Goal: Navigation & Orientation: Find specific page/section

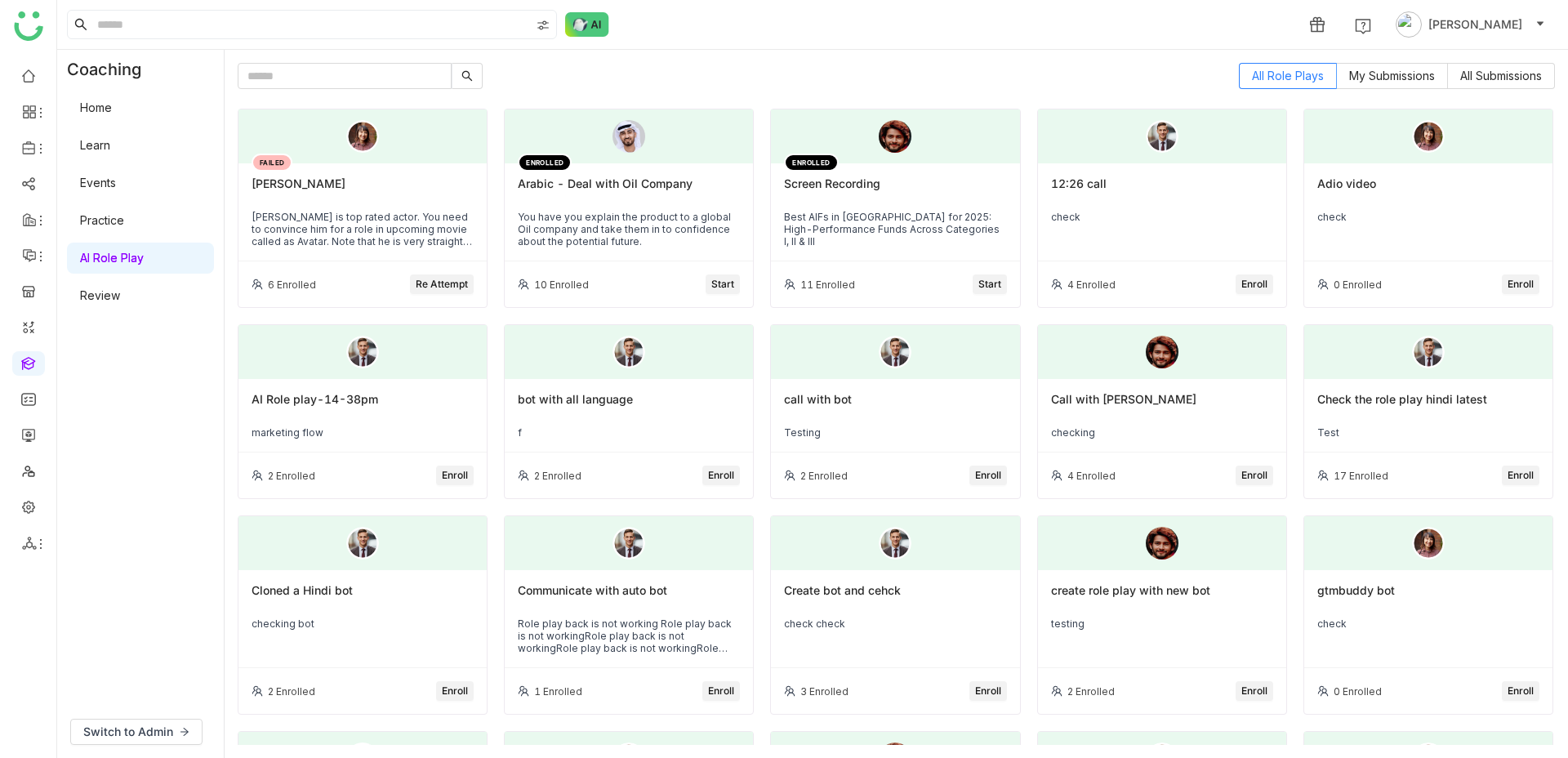
click at [112, 115] on link "Home" at bounding box center [96, 107] width 32 height 14
click at [103, 115] on link "Home" at bounding box center [96, 107] width 32 height 14
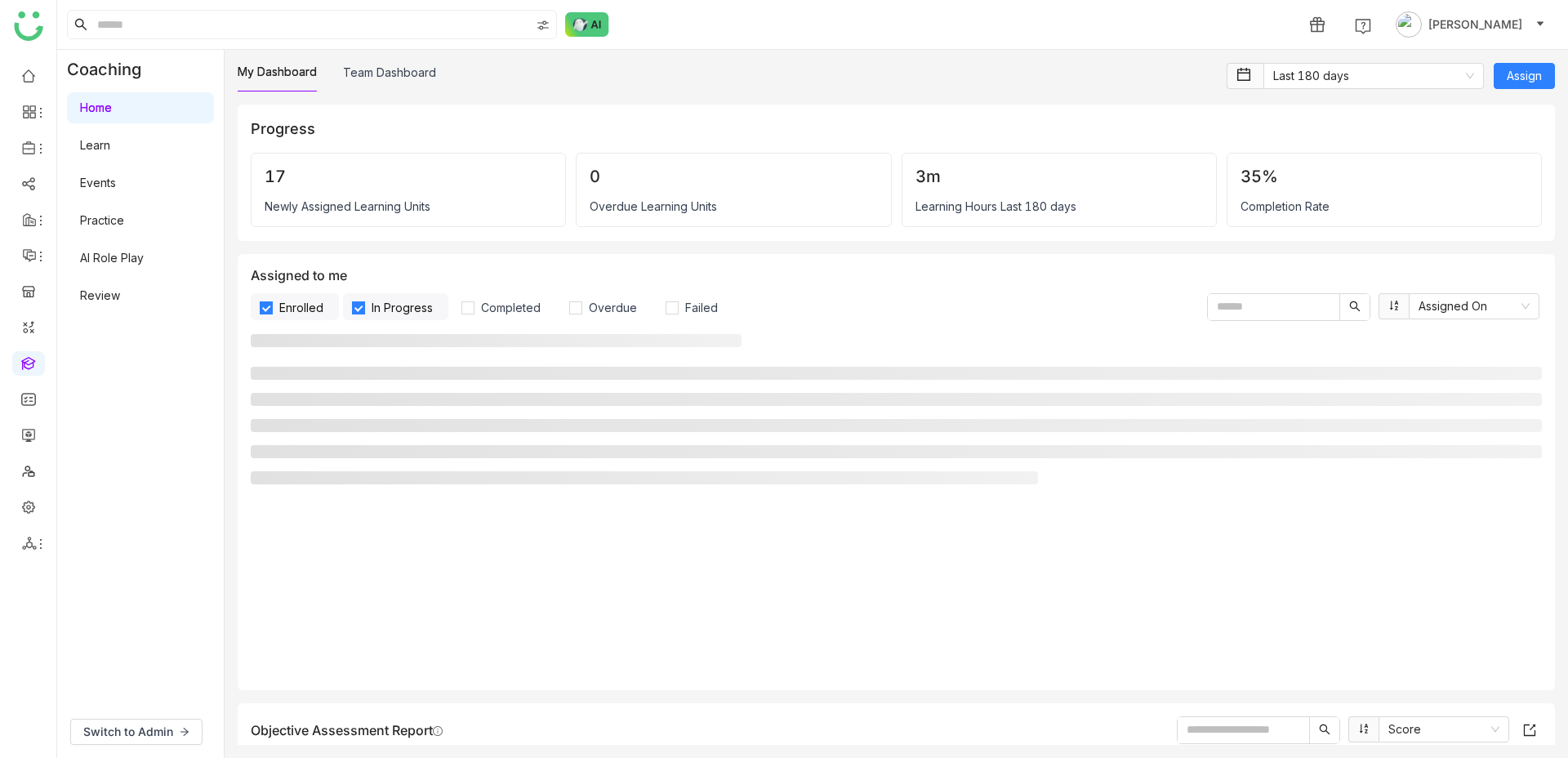
click at [103, 150] on link "Learn" at bounding box center [95, 145] width 30 height 14
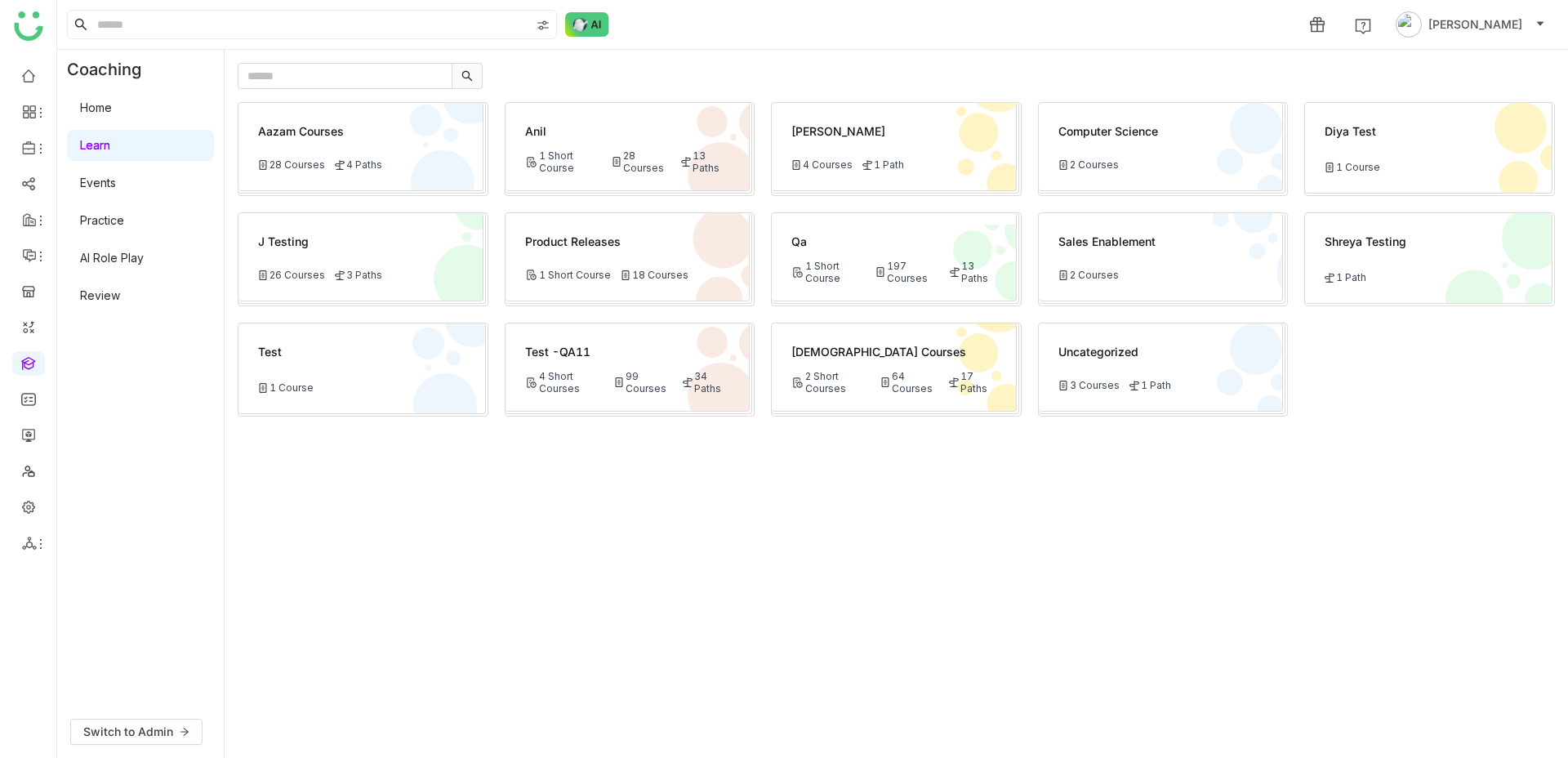
click at [101, 182] on link "Events" at bounding box center [98, 182] width 36 height 14
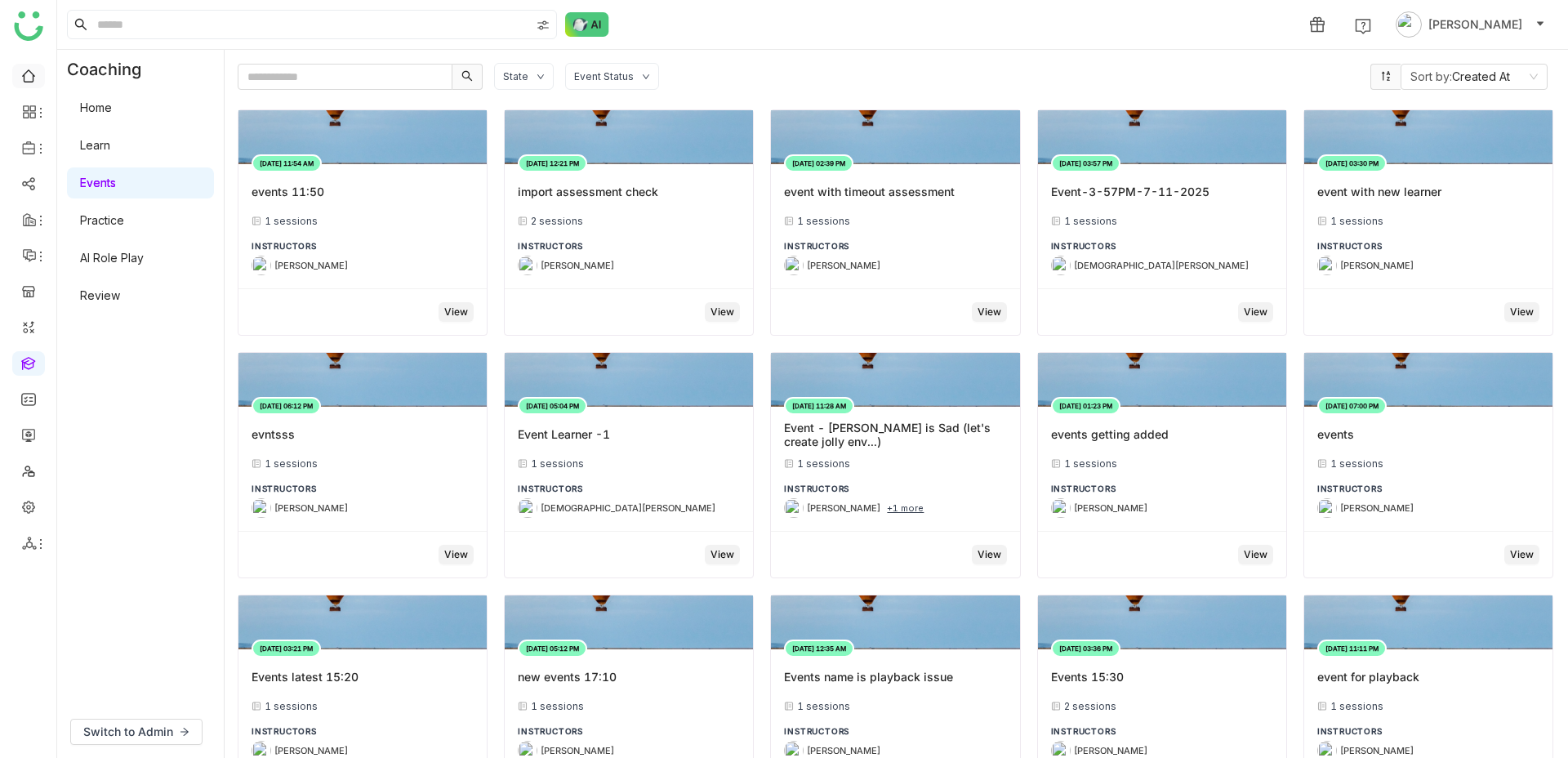
click at [35, 82] on link at bounding box center [29, 74] width 15 height 14
